Goal: Task Accomplishment & Management: Manage account settings

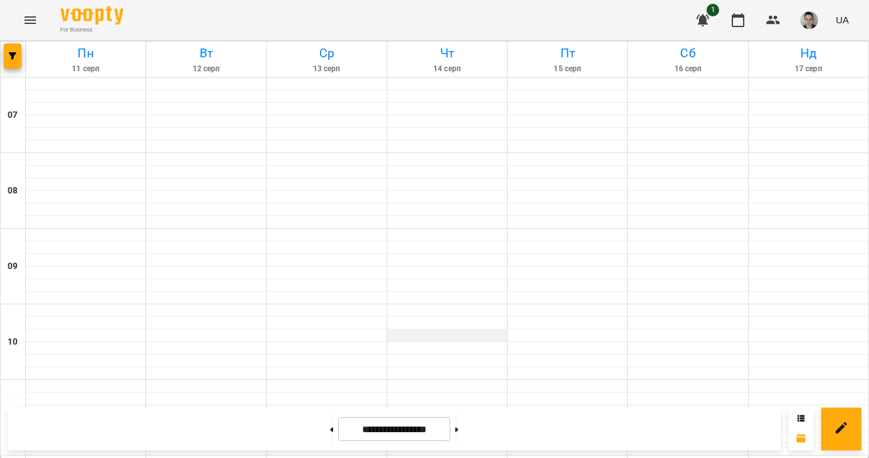
scroll to position [815, 0]
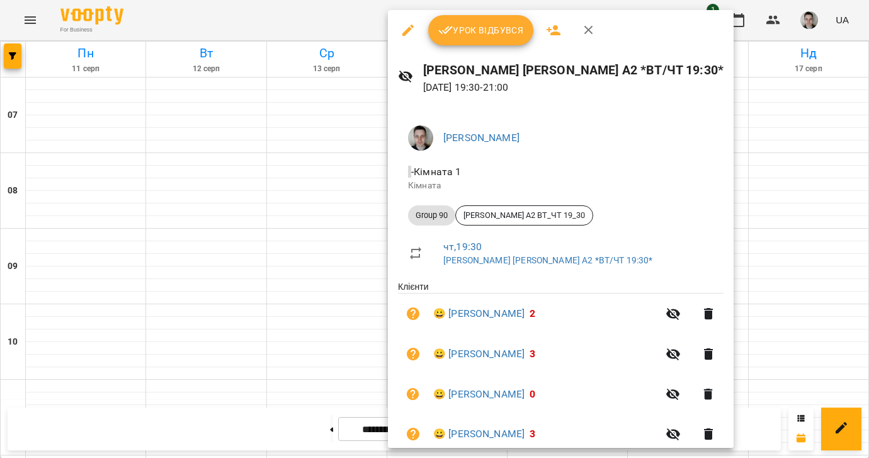
click at [483, 27] on span "Урок відбувся" at bounding box center [481, 30] width 86 height 15
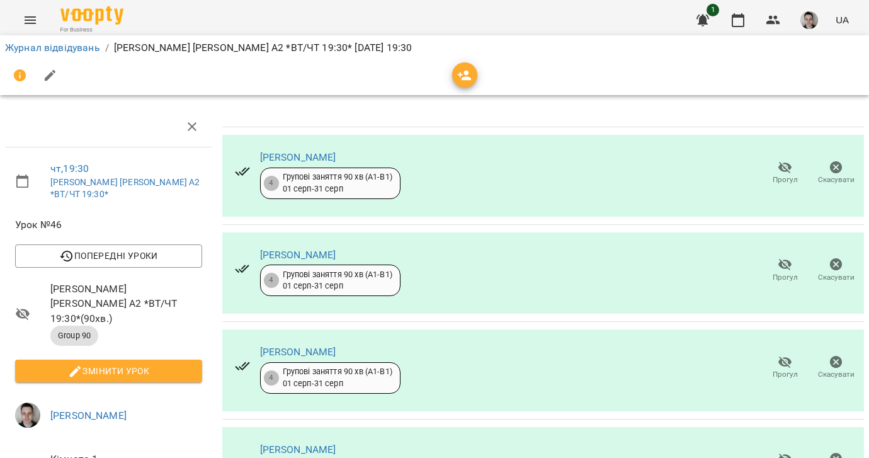
scroll to position [366, 0]
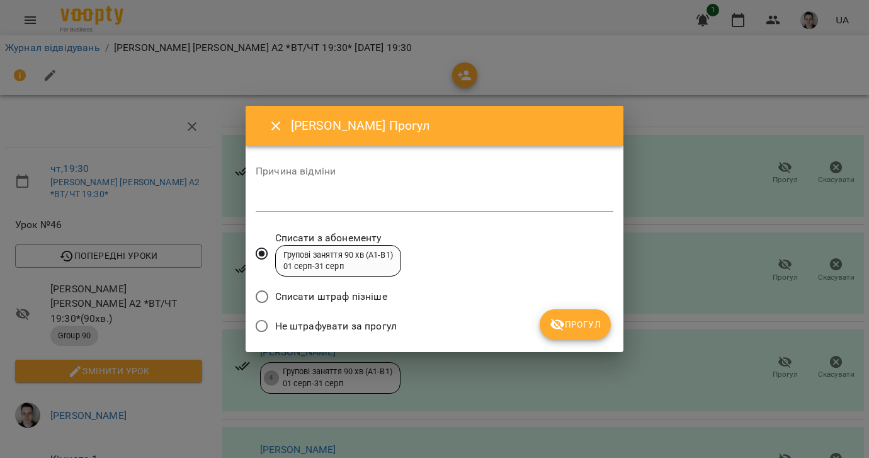
click at [342, 324] on span "Не штрафувати за прогул" at bounding box center [336, 326] width 122 height 15
click at [584, 328] on span "Прогул" at bounding box center [575, 324] width 51 height 15
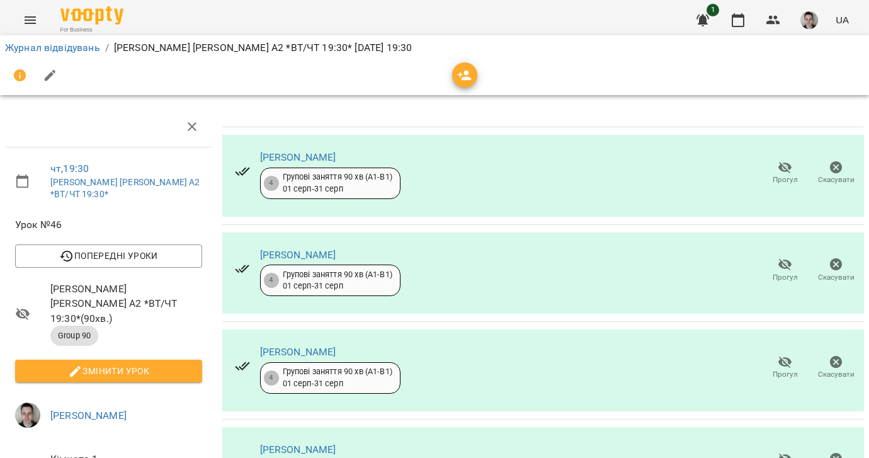
scroll to position [57, 0]
click at [109, 363] on span "Змінити урок" at bounding box center [108, 370] width 167 height 15
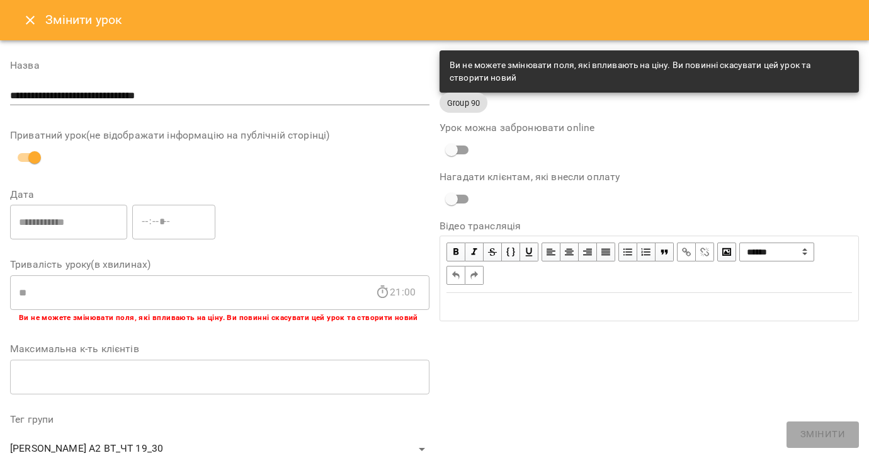
scroll to position [402, 0]
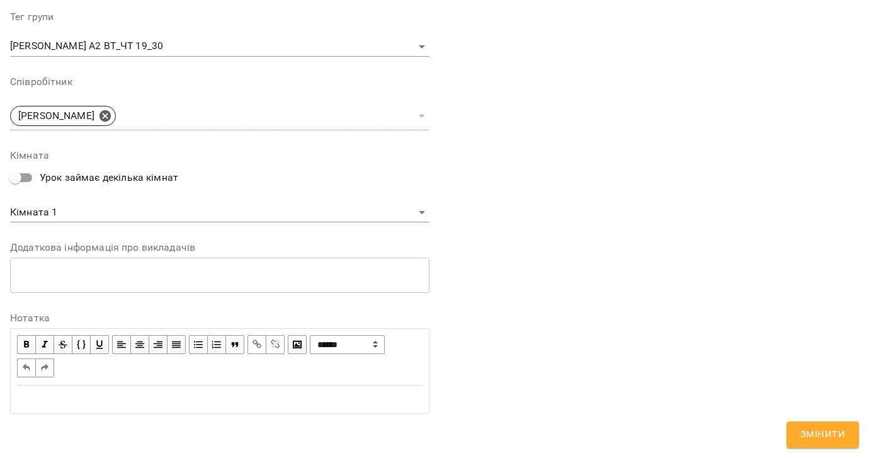
click at [106, 395] on div "Edit text" at bounding box center [220, 399] width 406 height 15
click at [822, 428] on span "Змінити" at bounding box center [822, 434] width 45 height 16
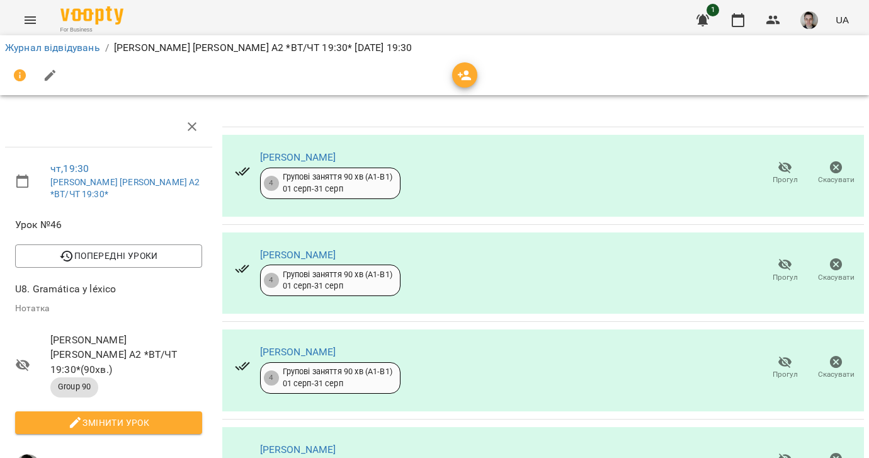
scroll to position [0, 0]
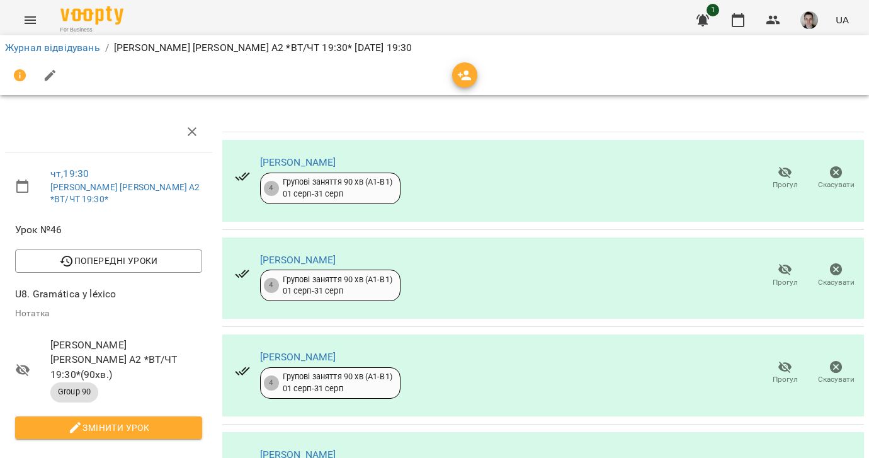
click at [778, 275] on icon "button" at bounding box center [785, 269] width 15 height 15
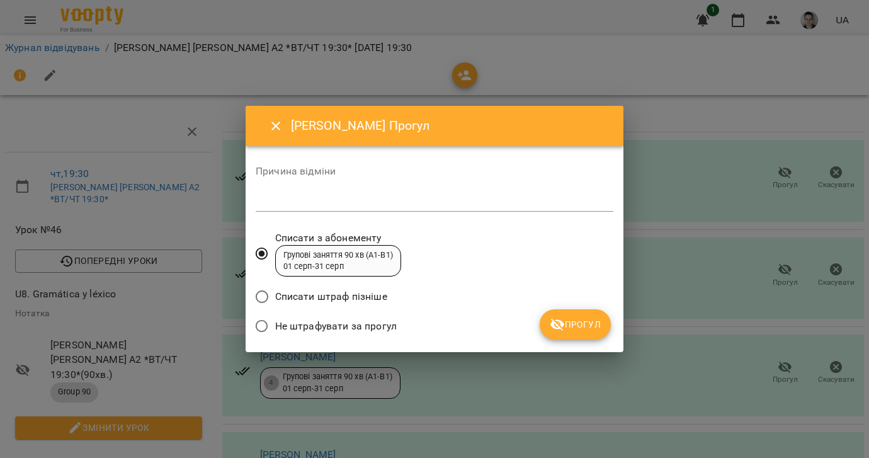
click at [313, 332] on span "Не штрафувати за прогул" at bounding box center [336, 326] width 122 height 15
click at [588, 324] on span "Прогул" at bounding box center [575, 324] width 51 height 15
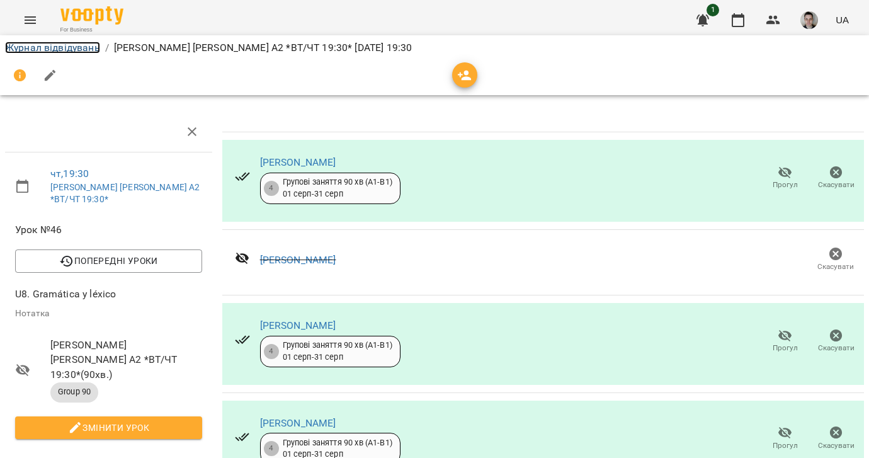
click at [44, 43] on link "Журнал відвідувань" at bounding box center [52, 48] width 95 height 12
